Goal: Task Accomplishment & Management: Use online tool/utility

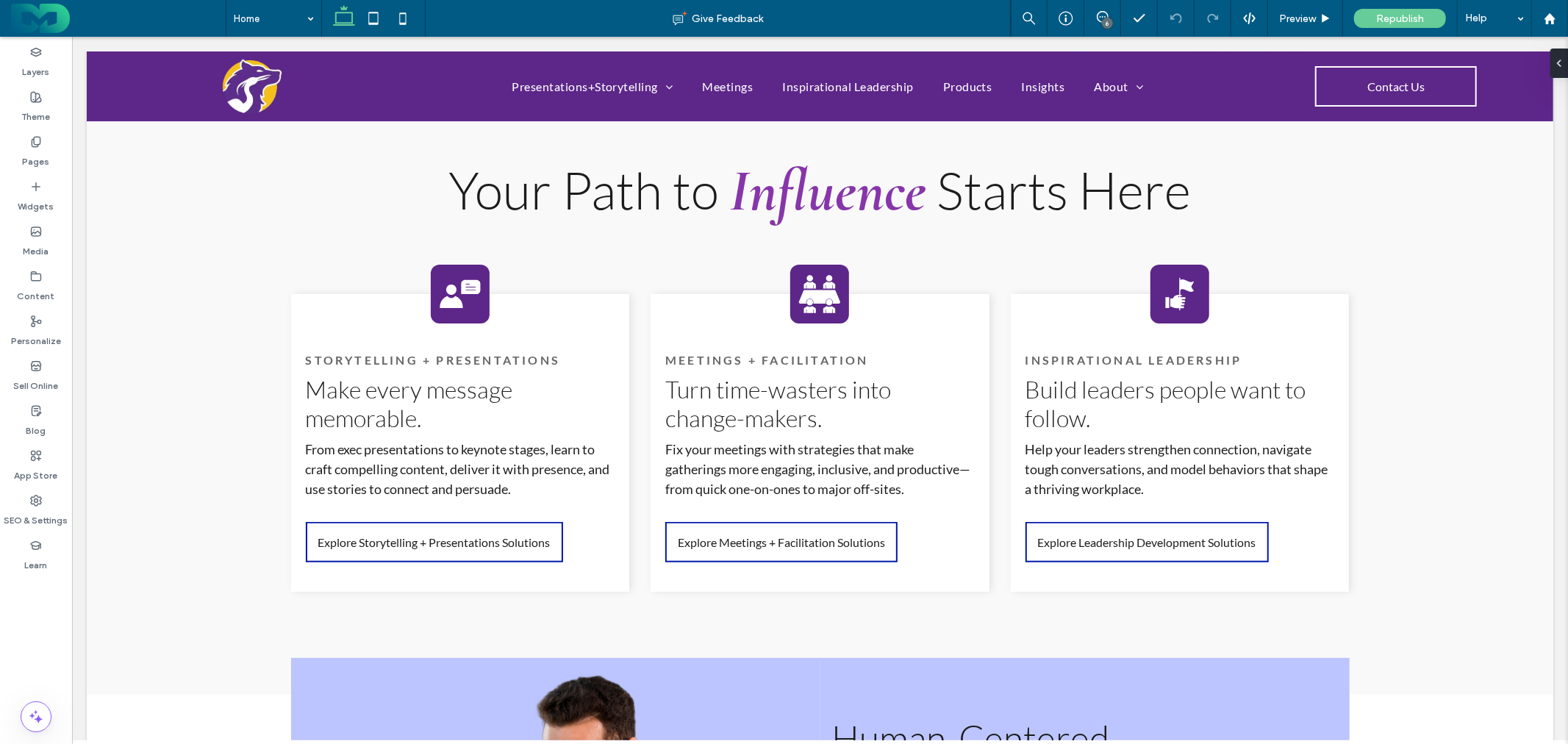
scroll to position [1062, 0]
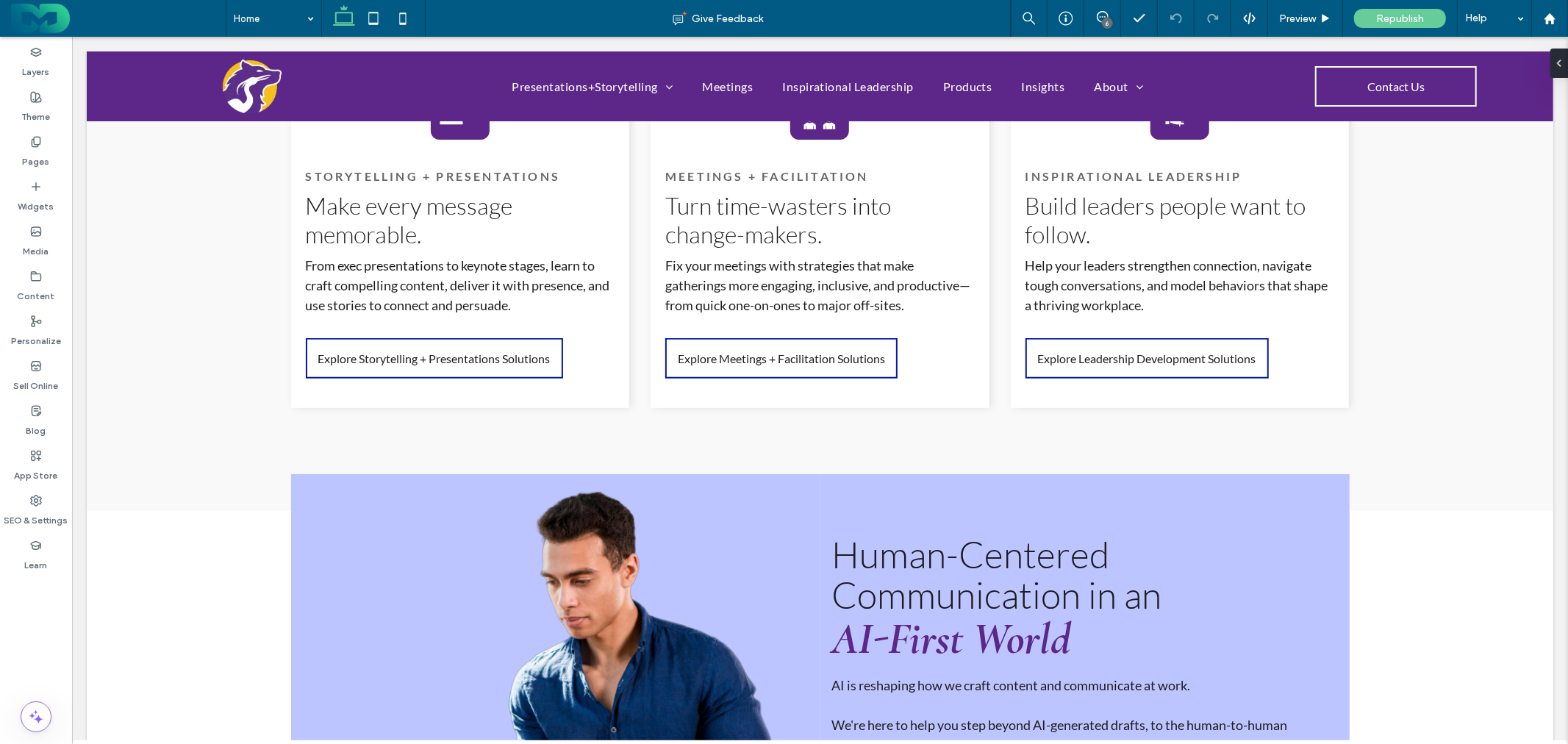
click at [1105, 22] on div "6" at bounding box center [1107, 23] width 11 height 11
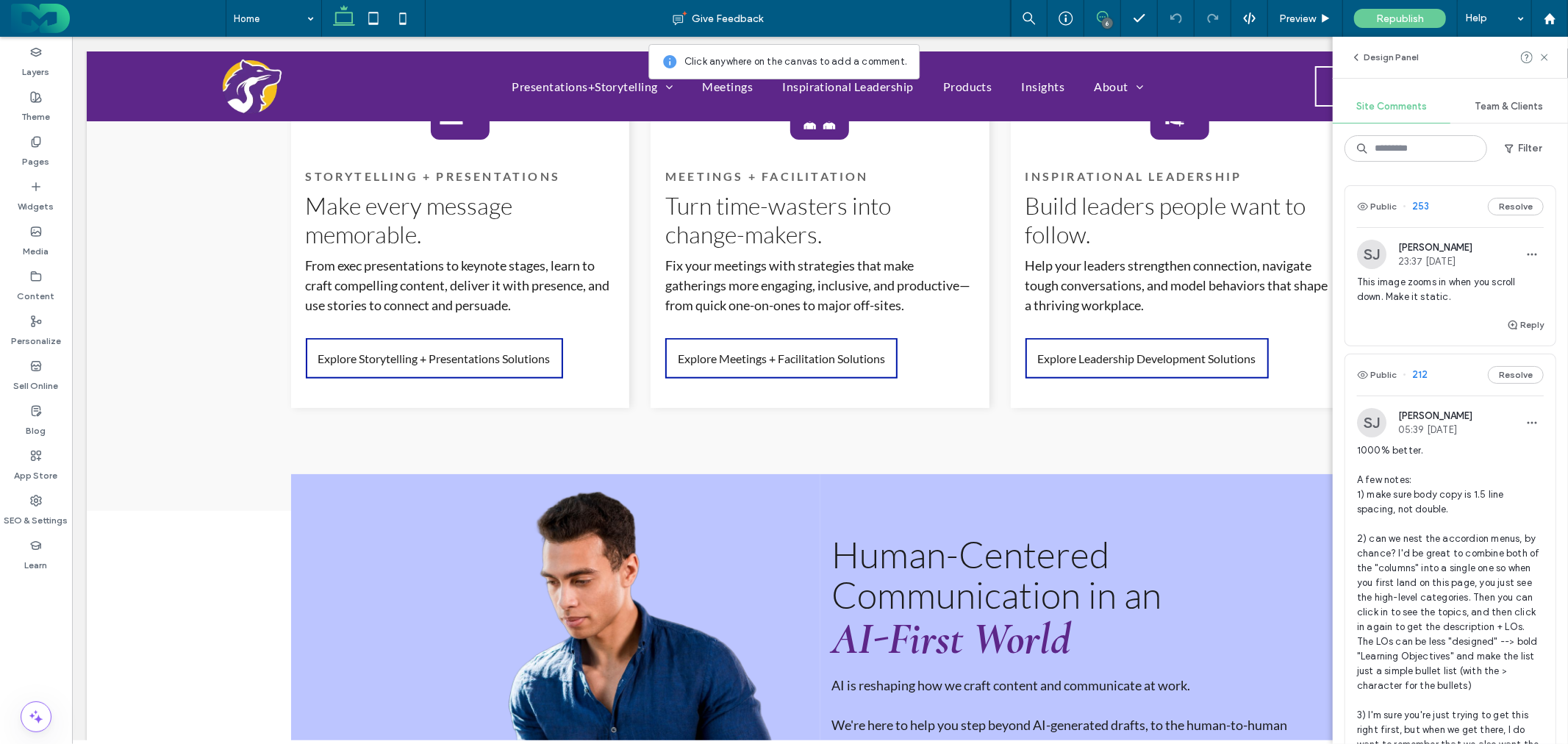
click at [1454, 283] on span "This image zooms in when you scroll down. Make it static." at bounding box center [1451, 289] width 187 height 29
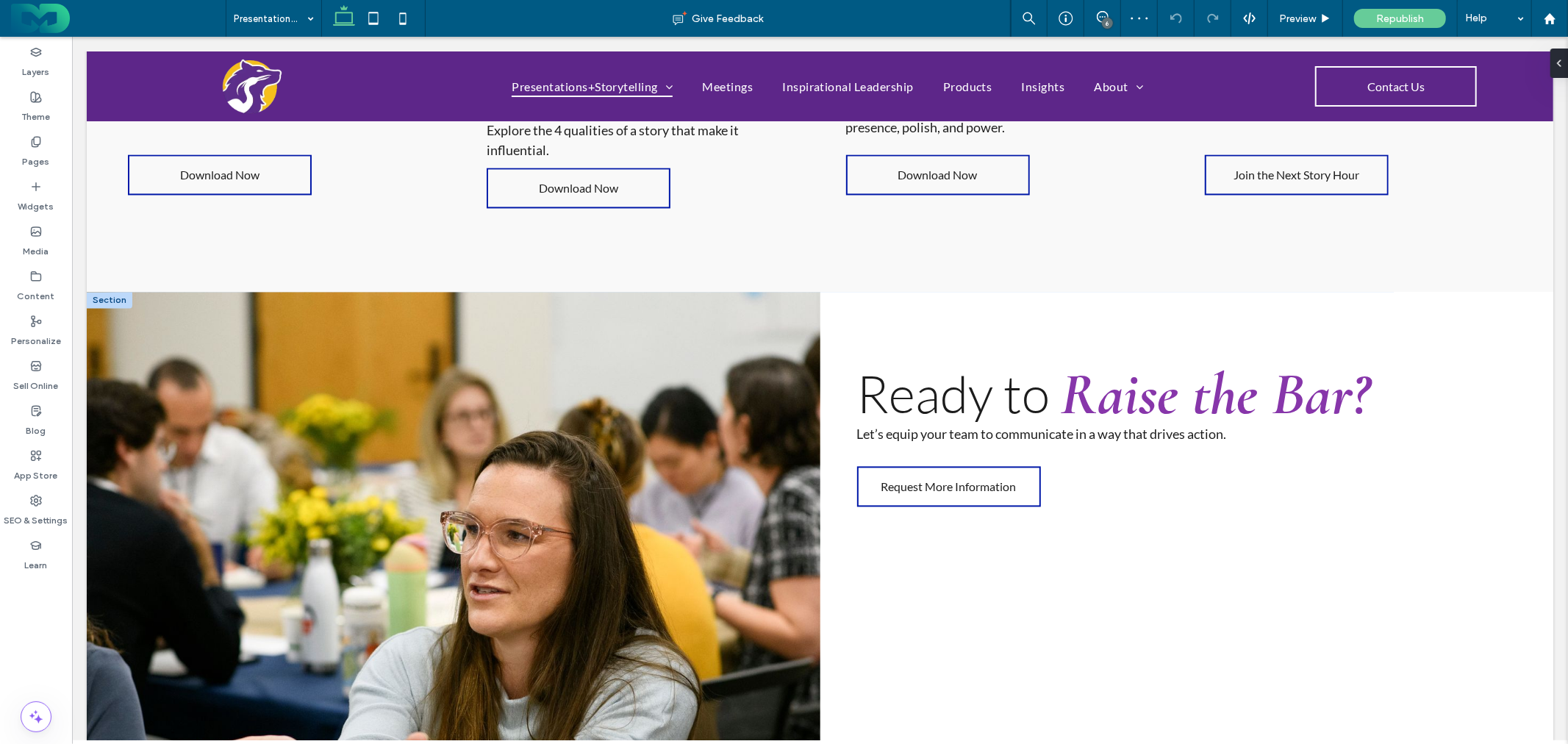
scroll to position [2439, 0]
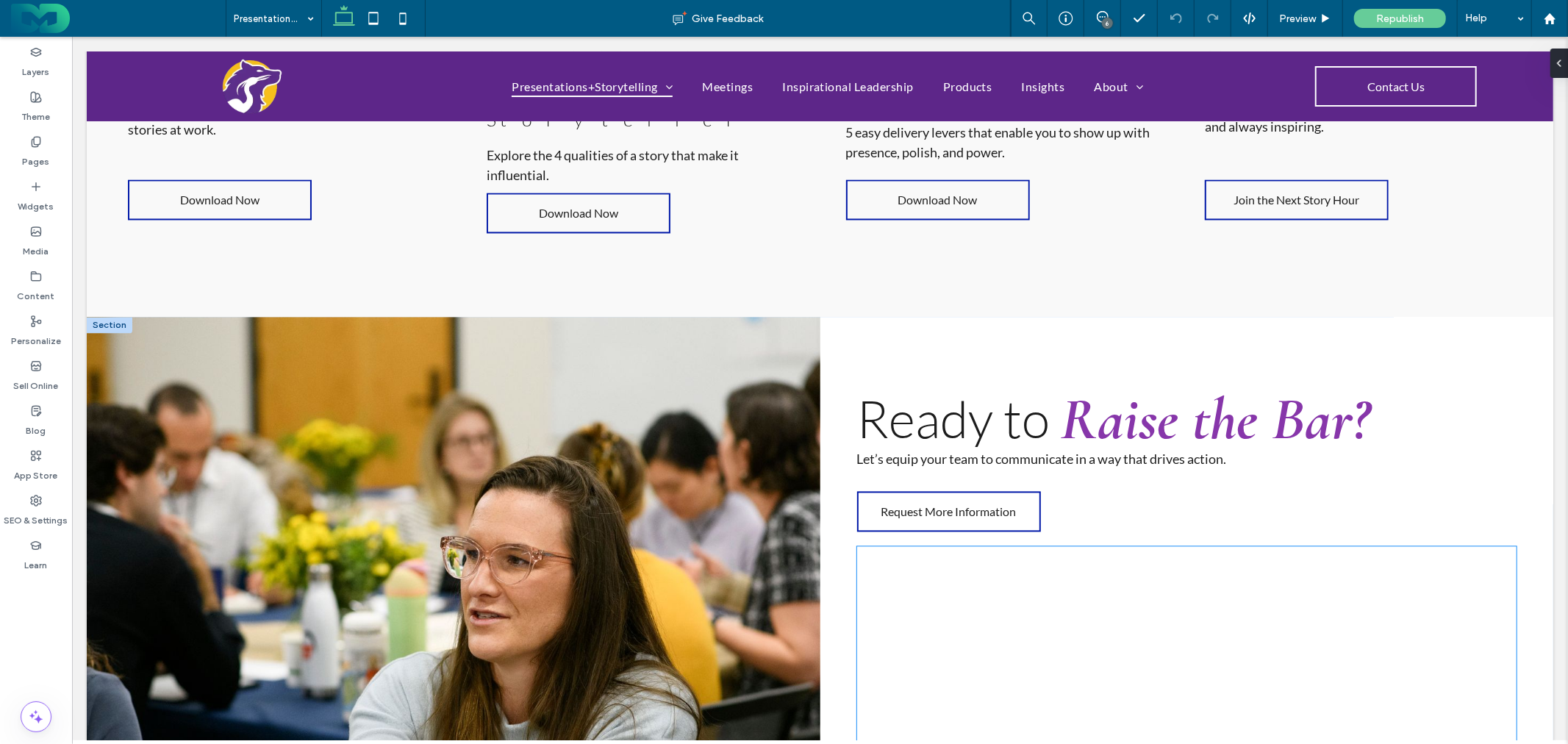
click at [1105, 546] on div at bounding box center [1187, 737] width 660 height 383
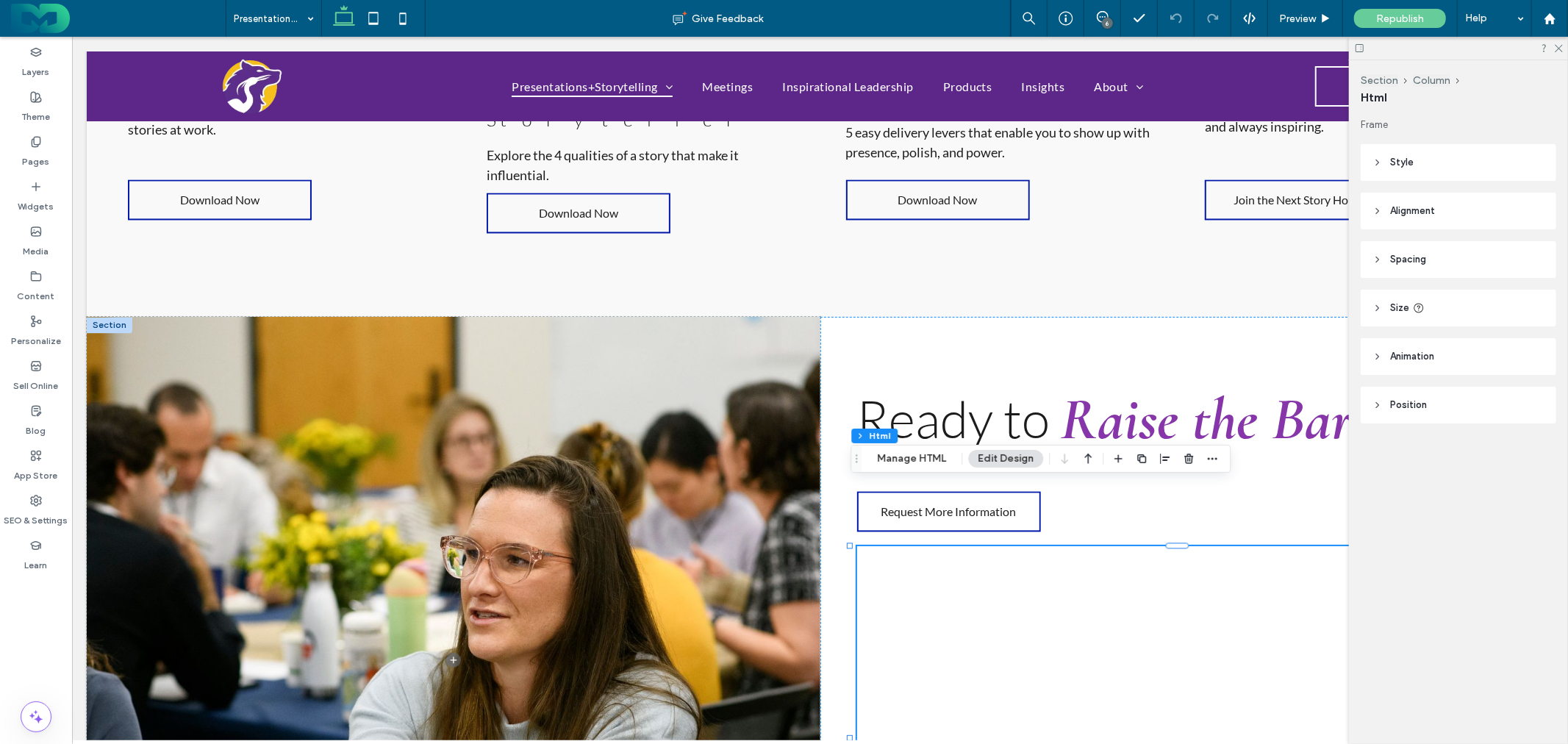
click at [1556, 53] on div at bounding box center [1458, 48] width 219 height 22
click at [1559, 50] on icon at bounding box center [1558, 47] width 10 height 10
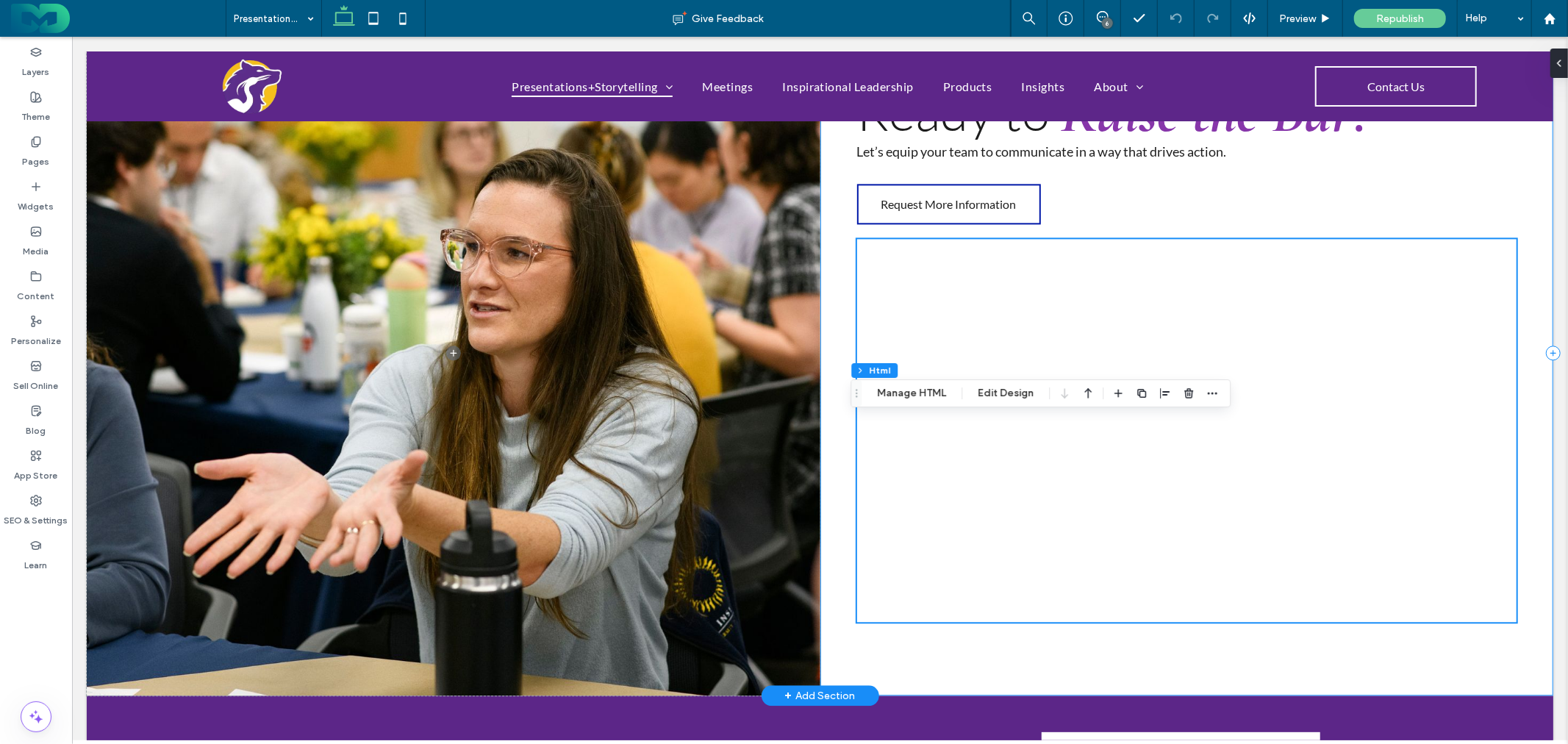
scroll to position [2766, 0]
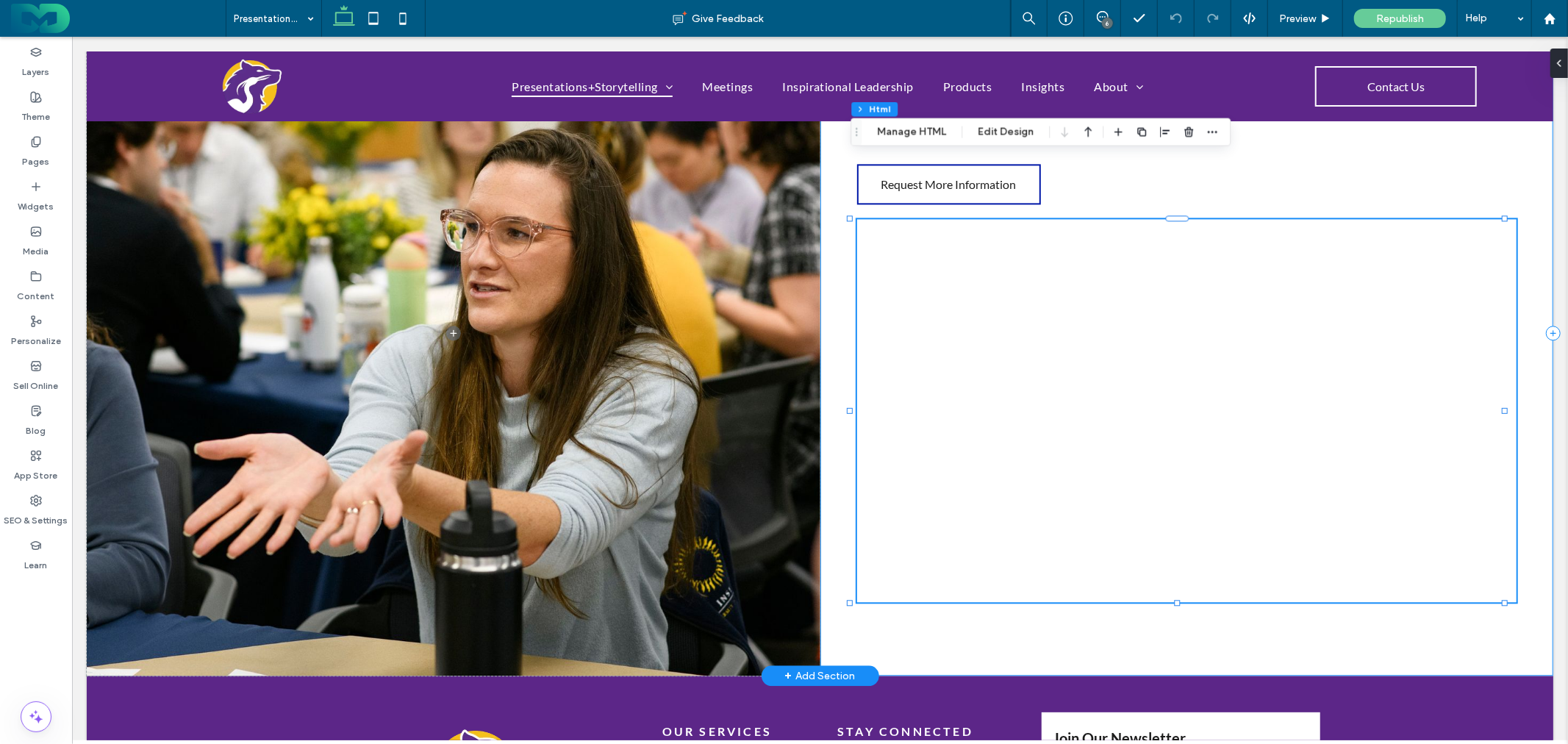
click at [1110, 581] on div "Ready to Raise the Bar? Let’s equip your team to communicate in a way that driv…" at bounding box center [1186, 331] width 734 height 686
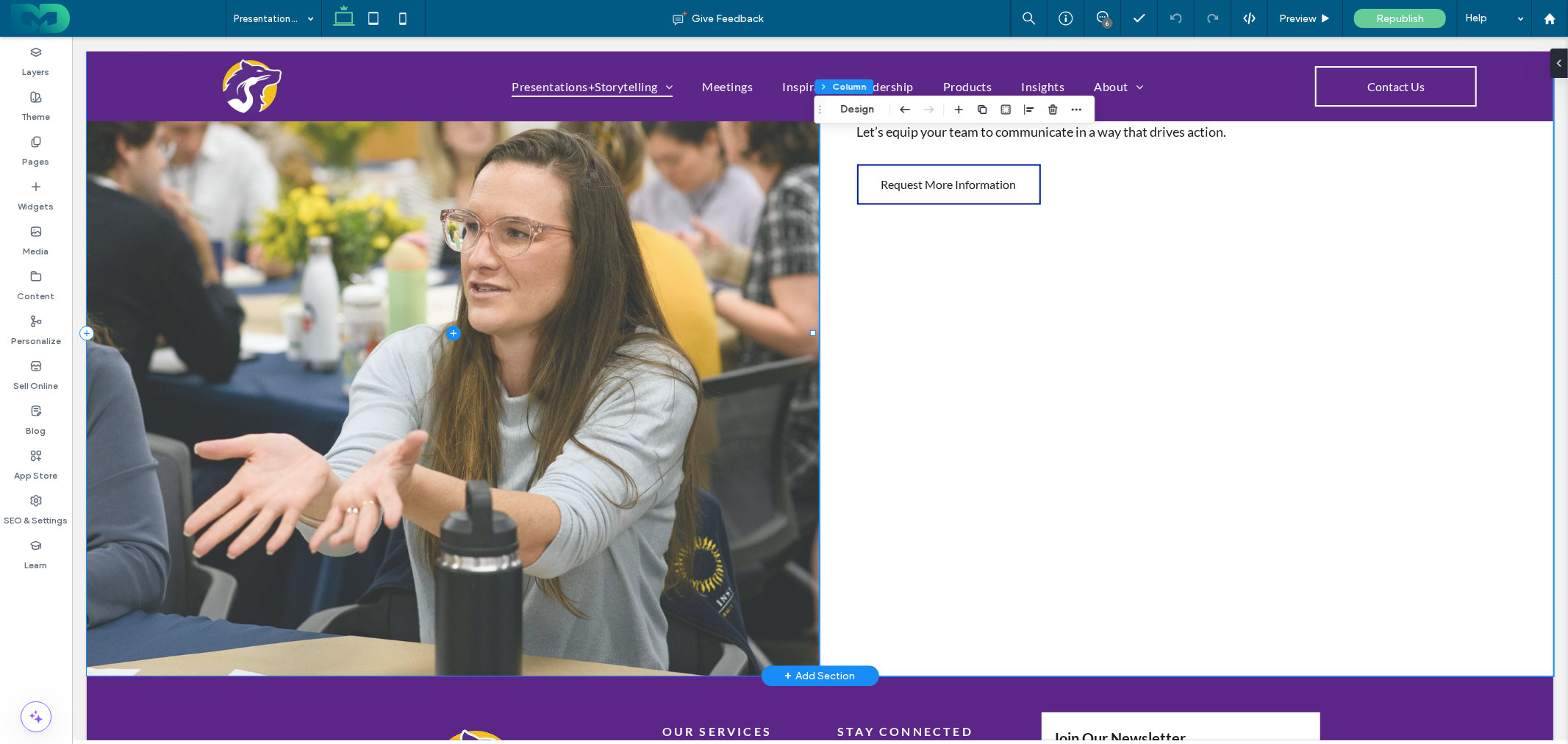
click at [758, 357] on span at bounding box center [452, 331] width 734 height 686
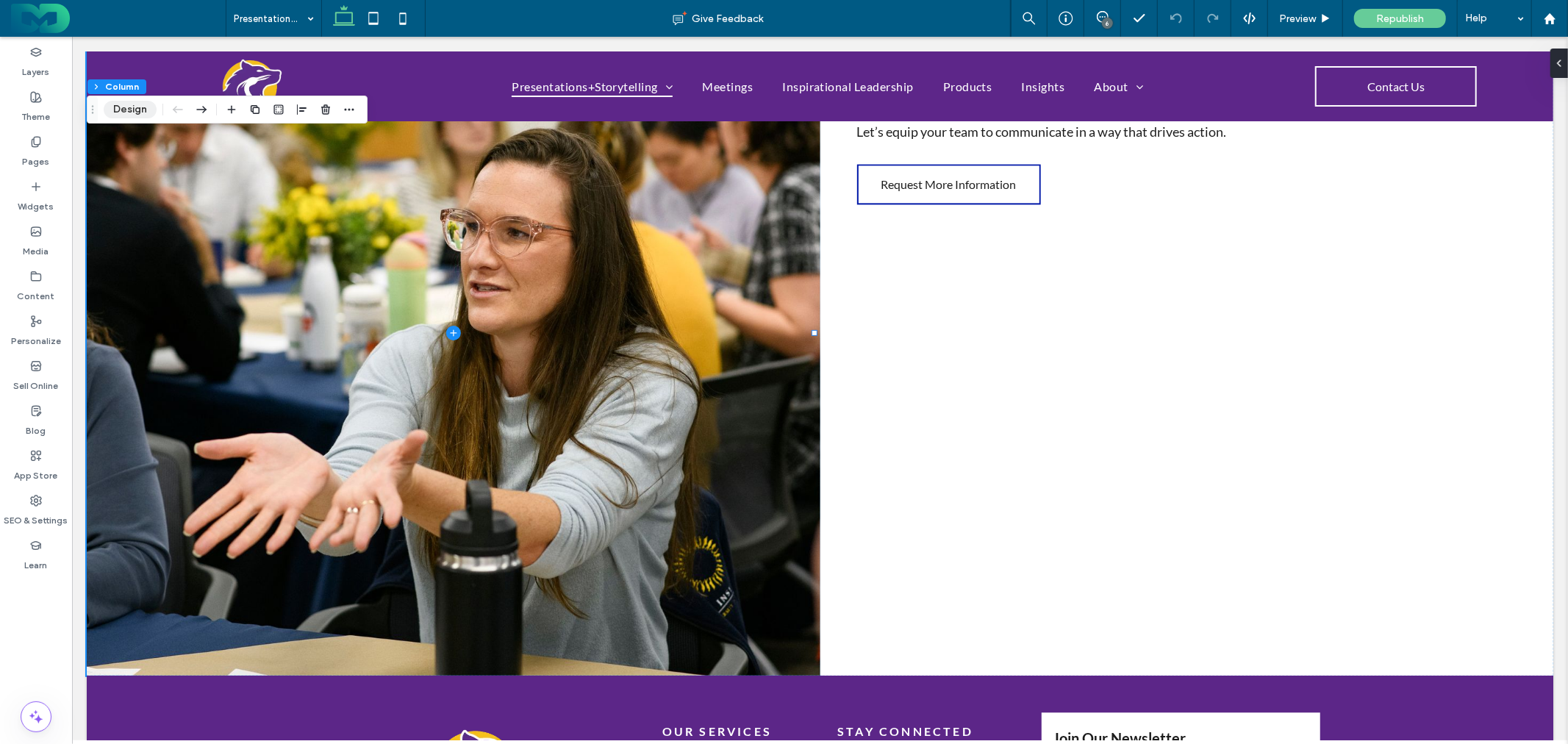
click at [120, 103] on button "Design" at bounding box center [130, 110] width 53 height 18
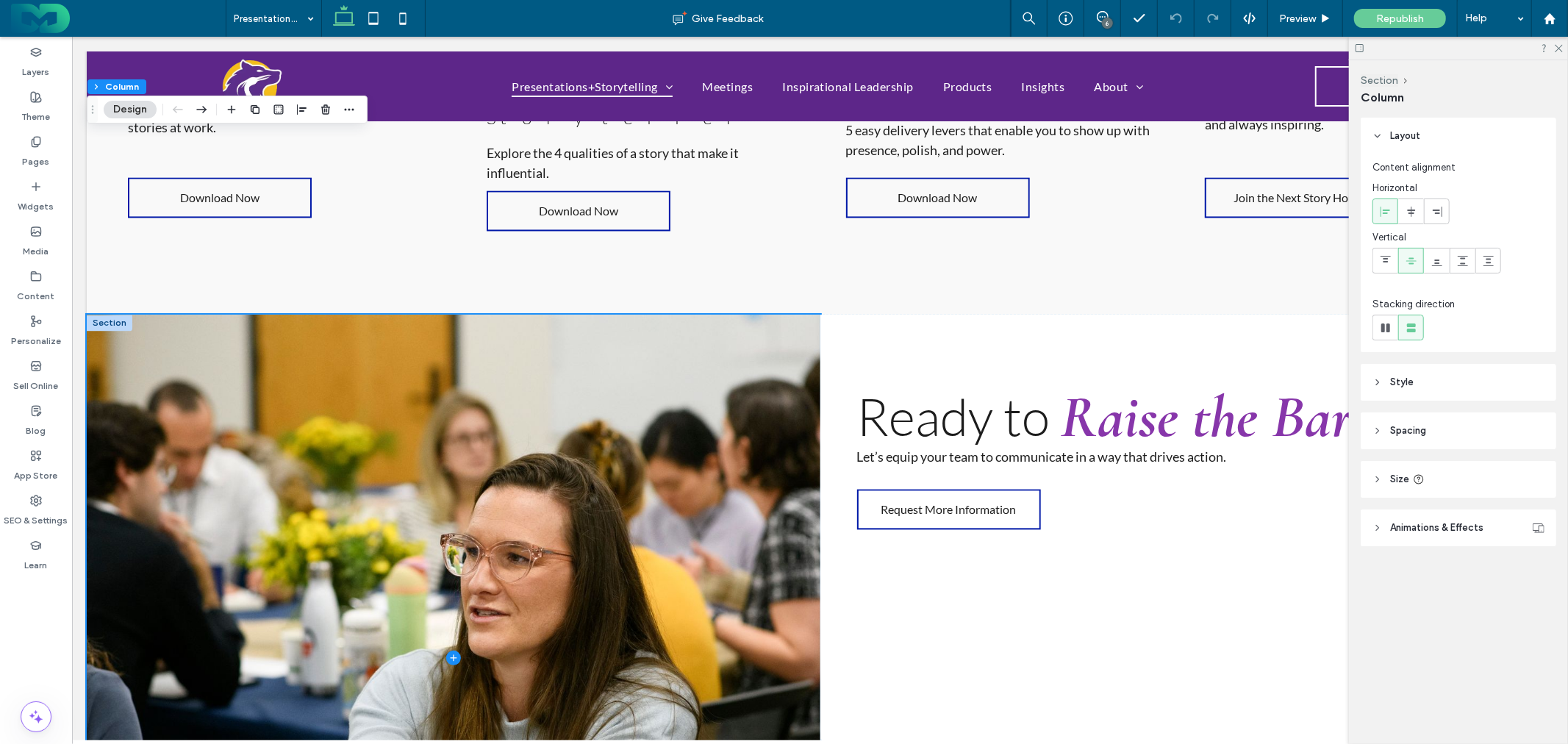
scroll to position [2439, 0]
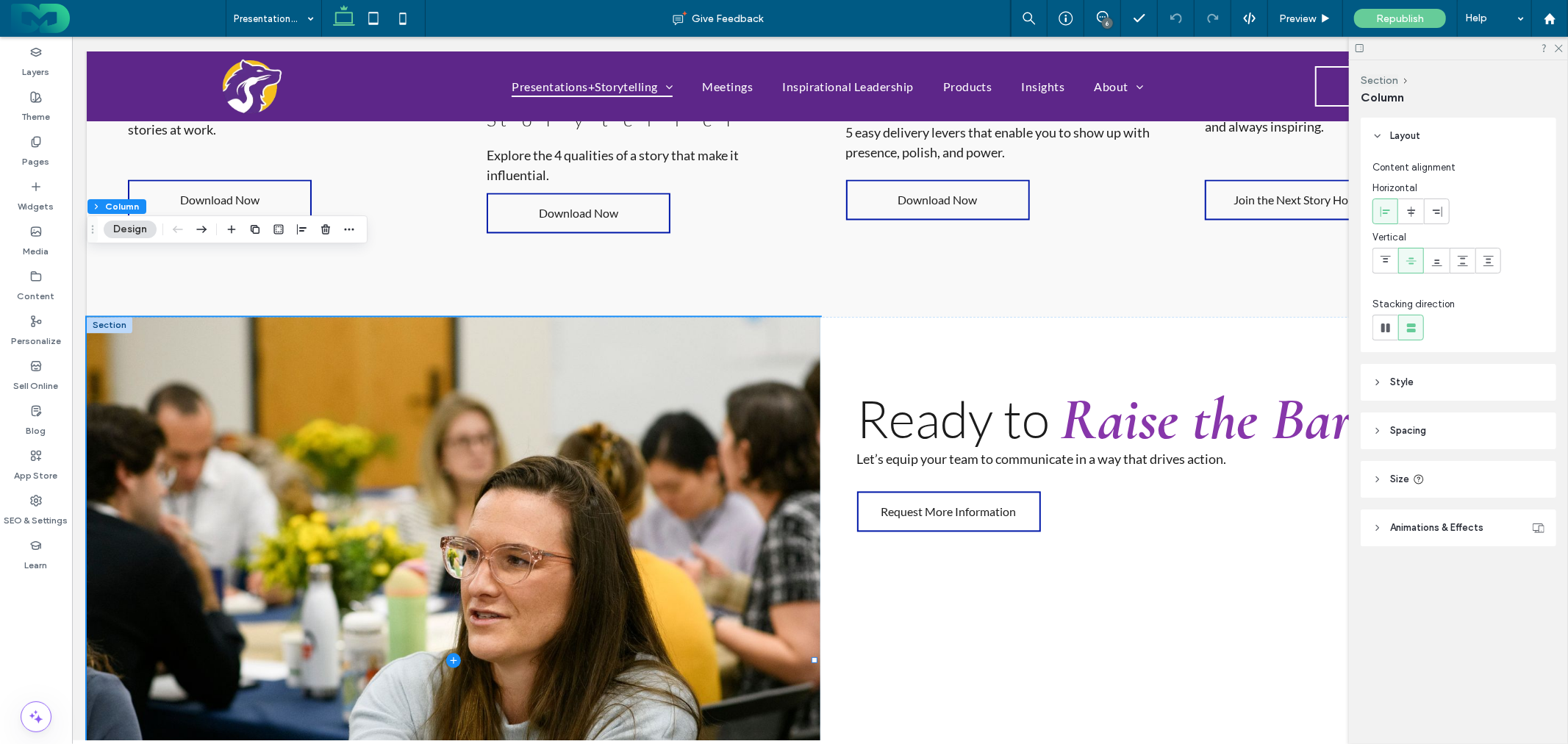
click at [119, 316] on div at bounding box center [108, 325] width 46 height 16
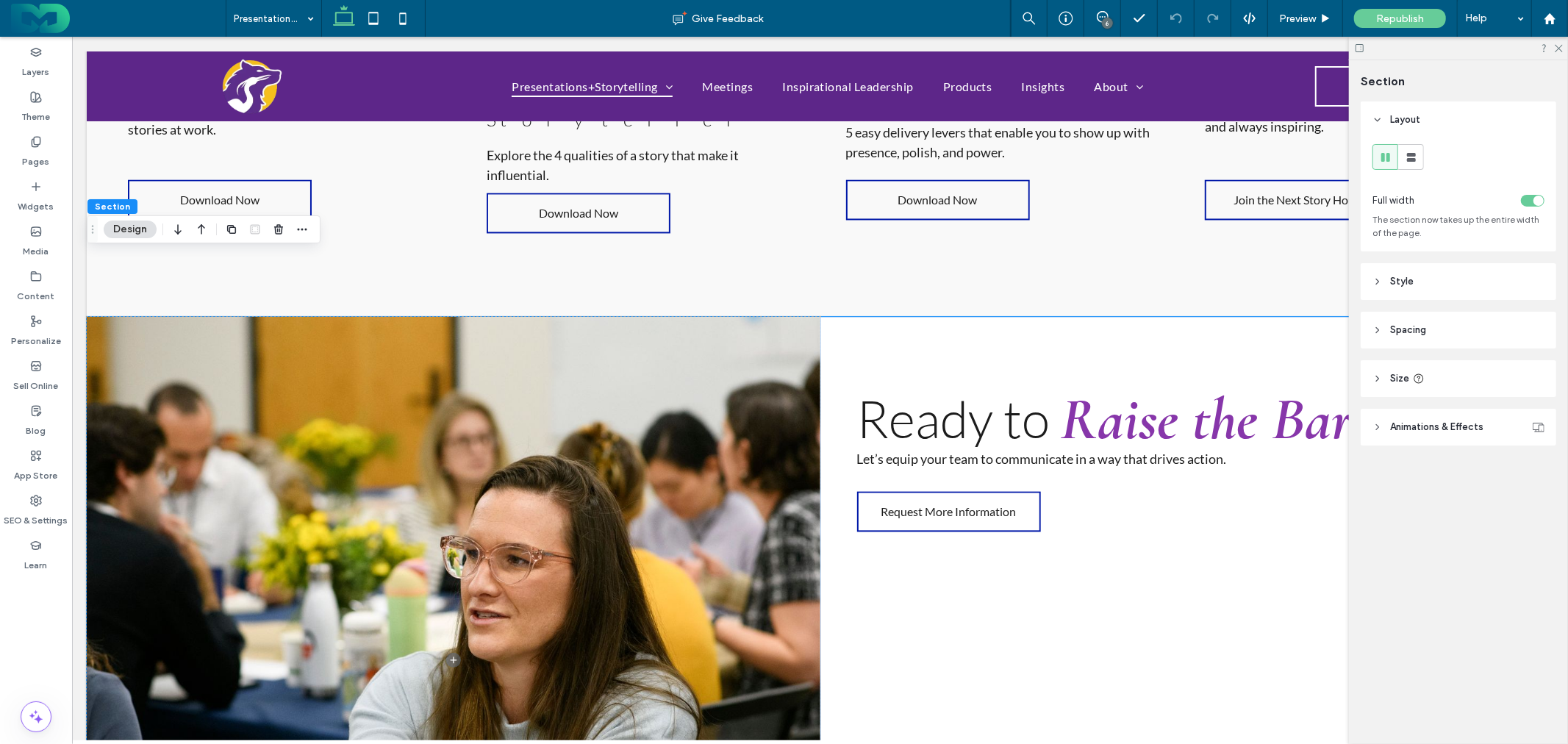
click at [1463, 378] on header "Size" at bounding box center [1459, 378] width 196 height 37
click at [1520, 413] on input "***" at bounding box center [1507, 416] width 29 height 25
type input "****"
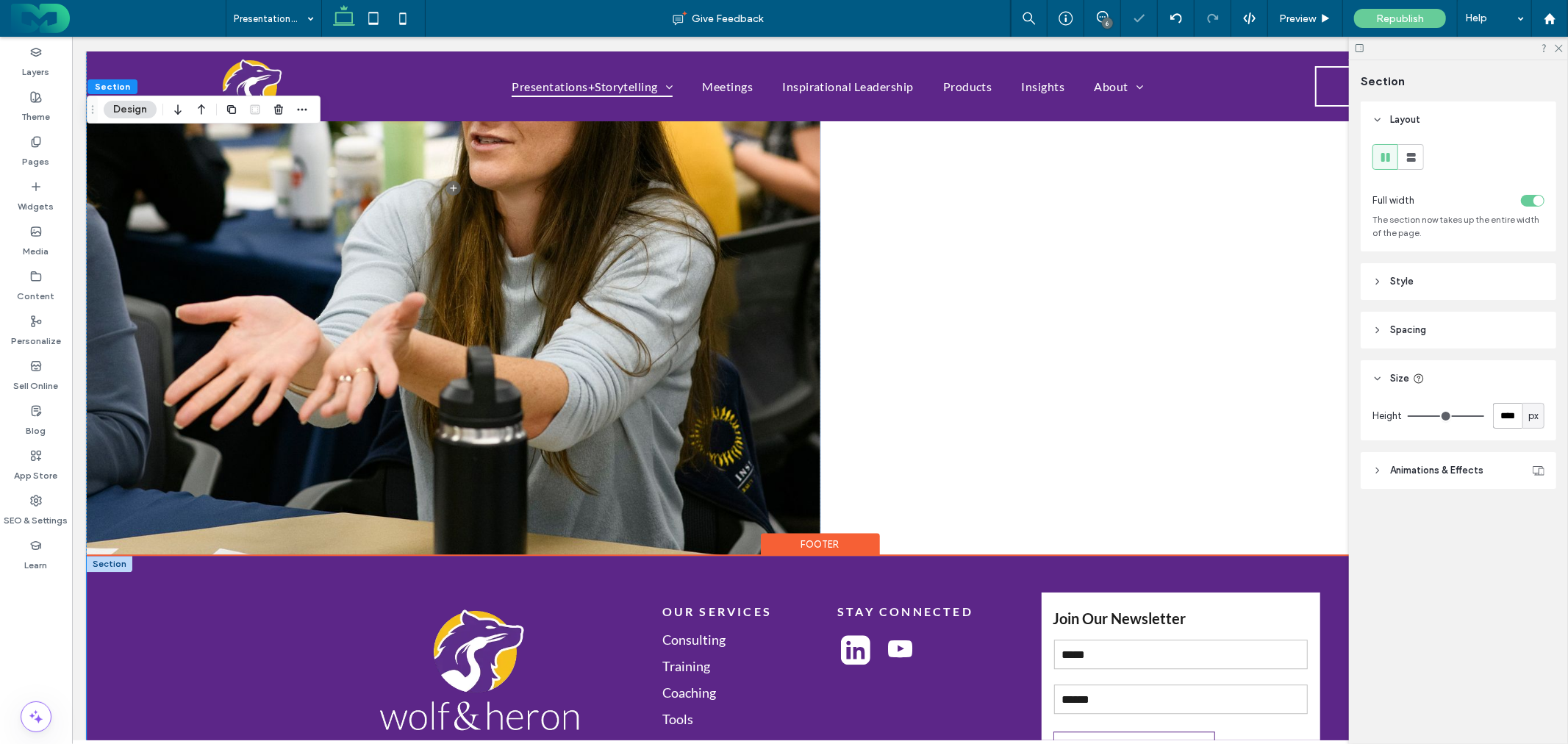
scroll to position [2512, 0]
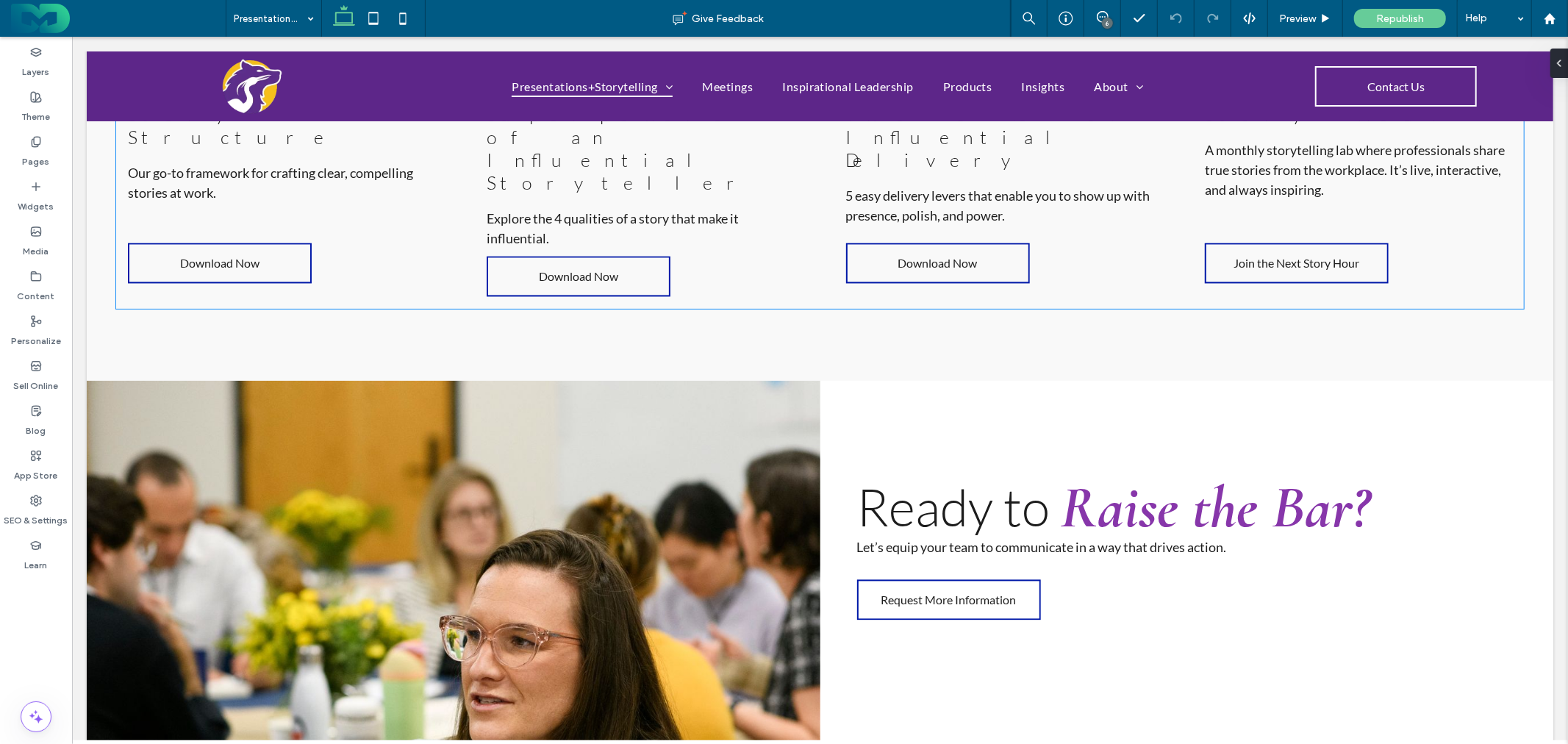
scroll to position [2369, 0]
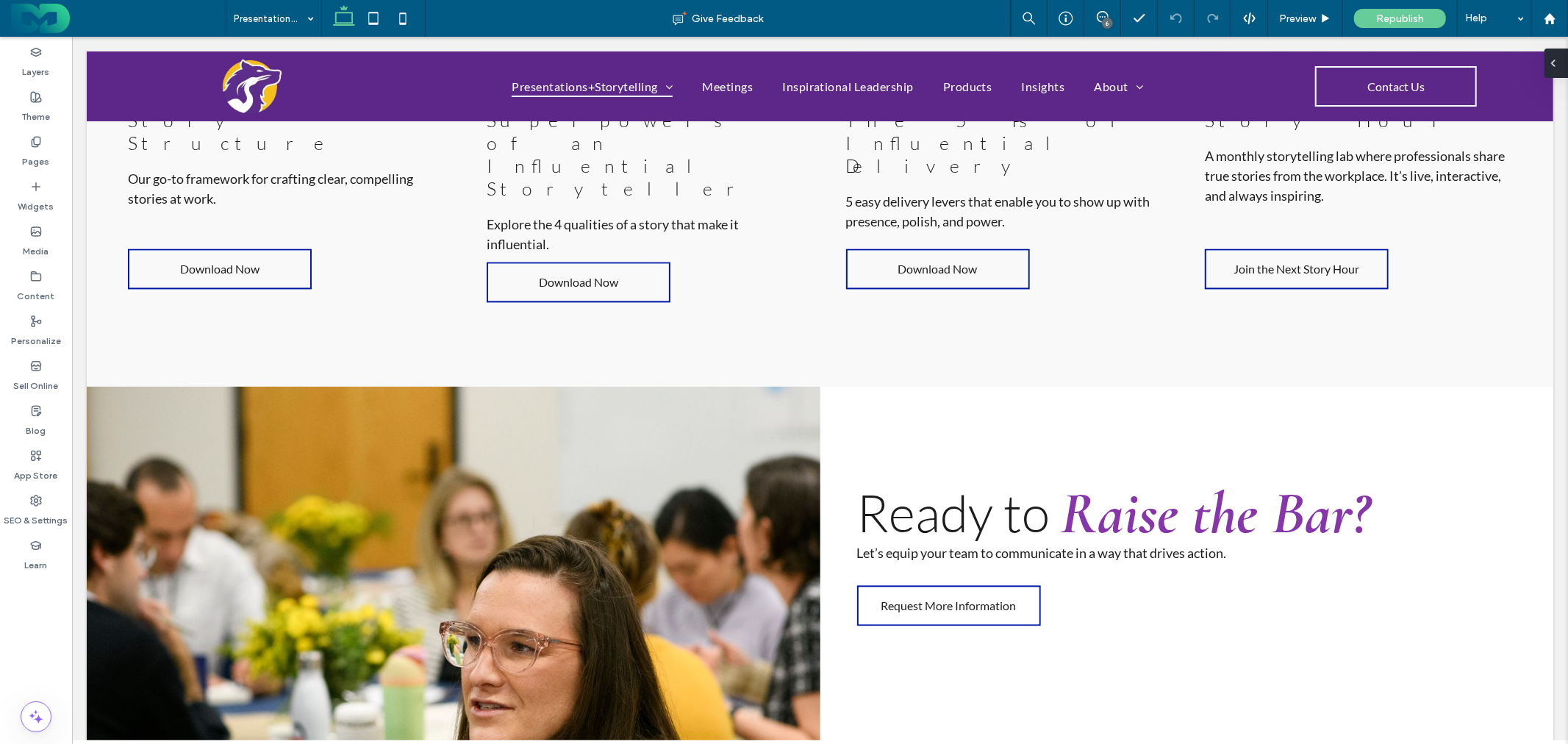
click at [1560, 67] on div at bounding box center [1556, 63] width 23 height 29
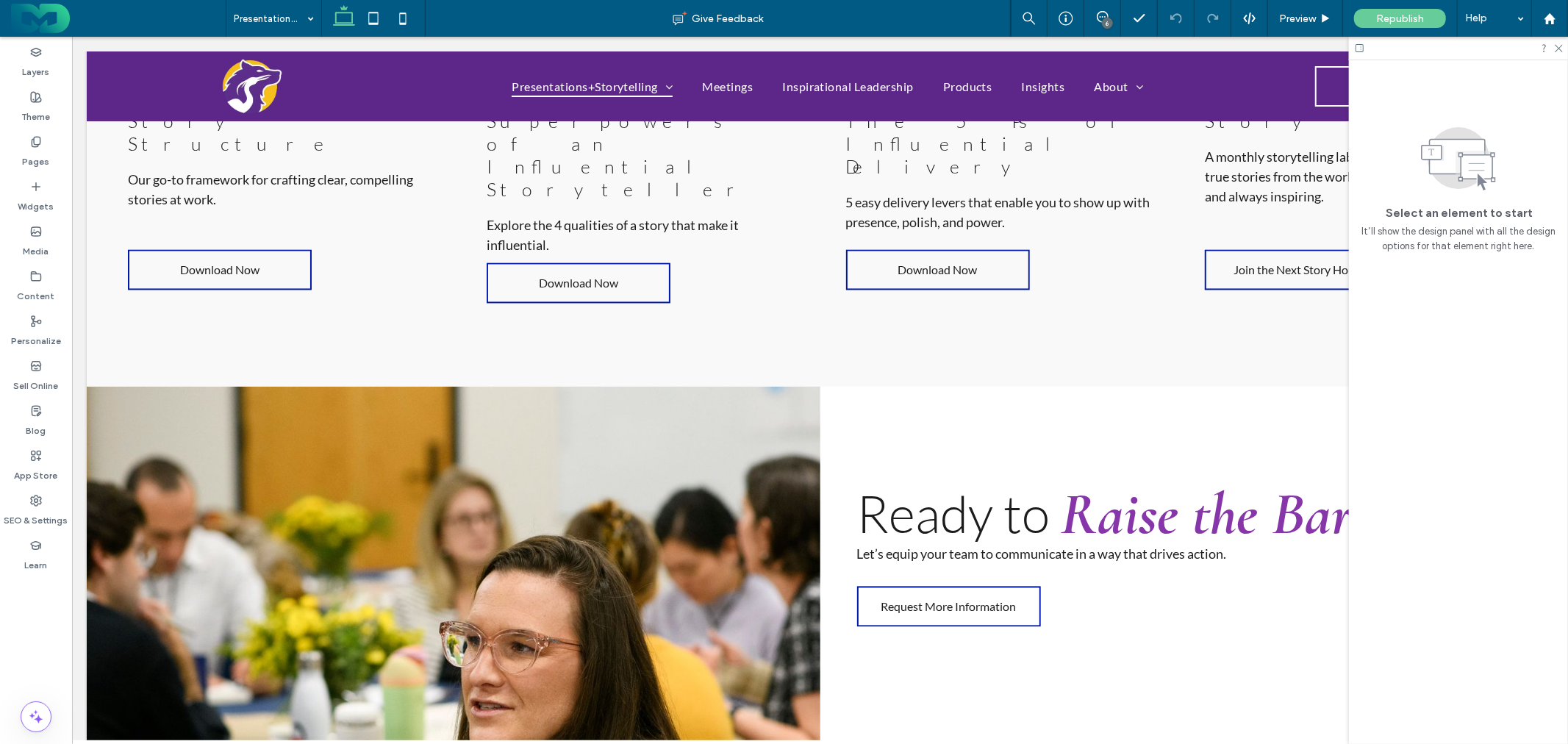
click at [1107, 22] on div "6" at bounding box center [1107, 23] width 11 height 11
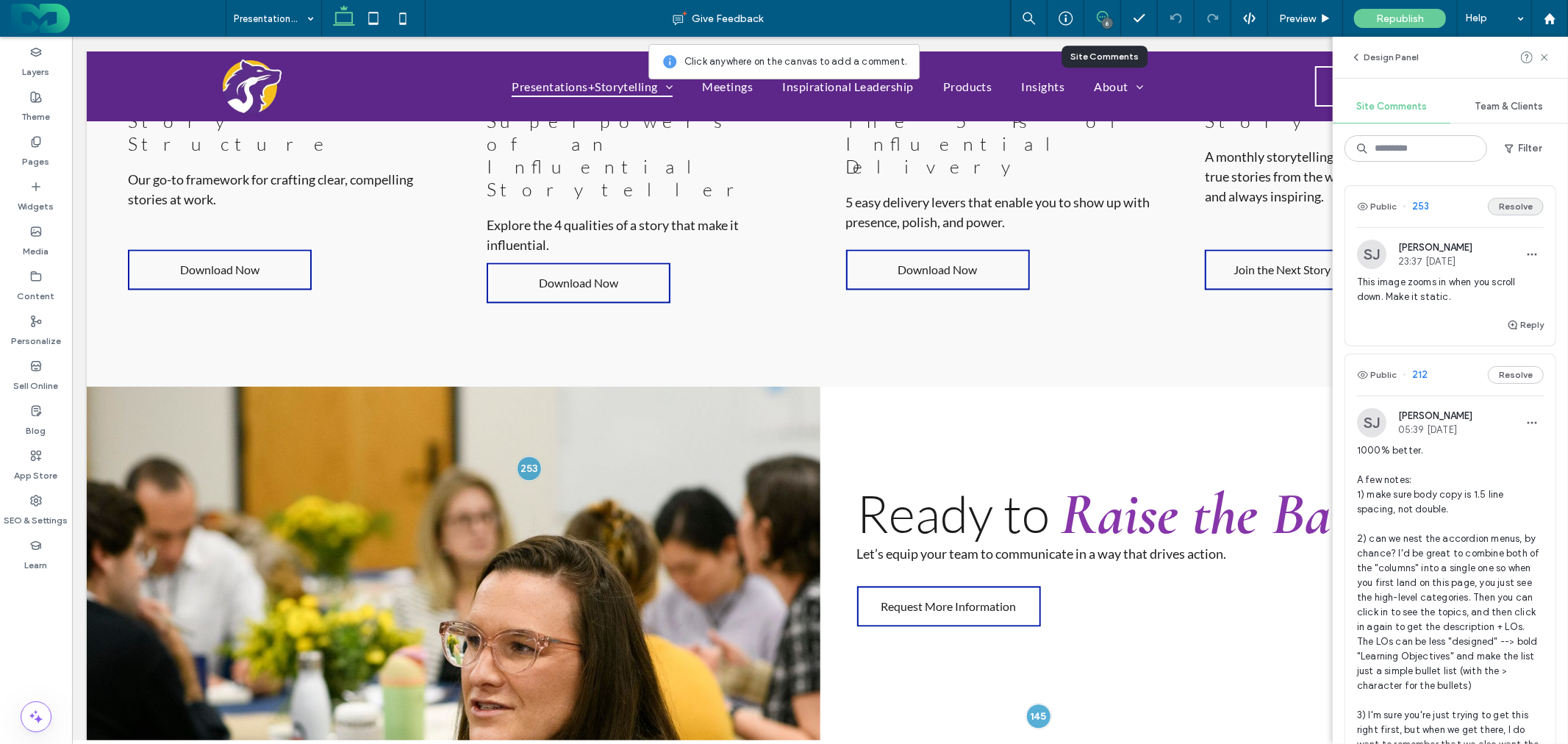
click at [1500, 204] on button "Resolve" at bounding box center [1516, 206] width 56 height 18
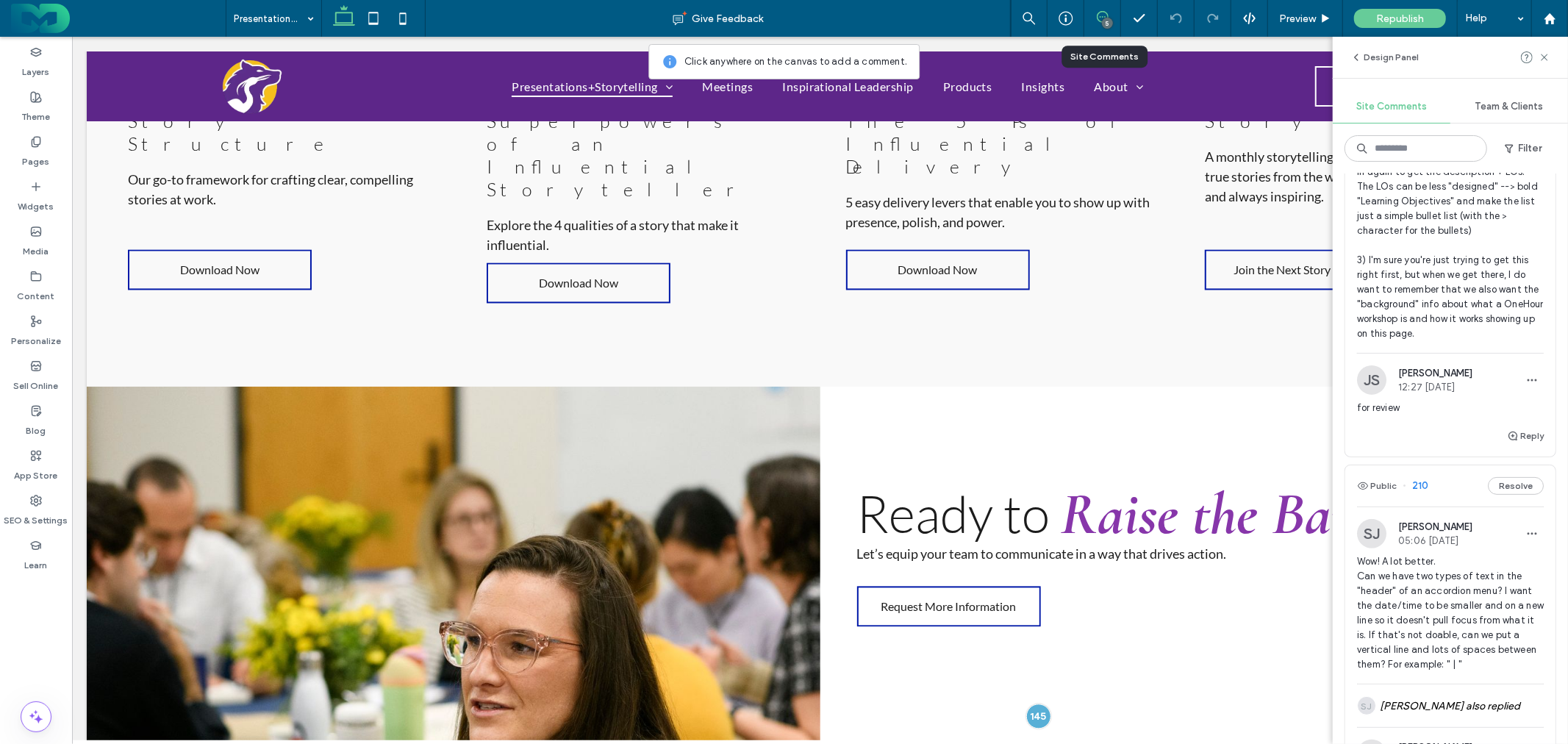
scroll to position [0, 0]
